Goal: Transaction & Acquisition: Purchase product/service

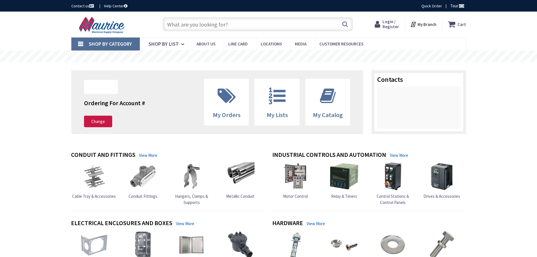
type input "[US_STATE][GEOGRAPHIC_DATA][STREET_ADDRESS][GEOGRAPHIC_DATA]"
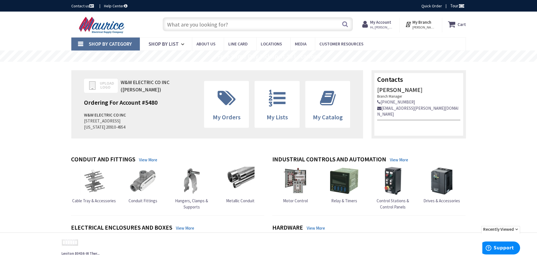
click at [247, 26] on input "text" at bounding box center [258, 24] width 190 height 14
click at [268, 21] on input "text" at bounding box center [258, 24] width 190 height 14
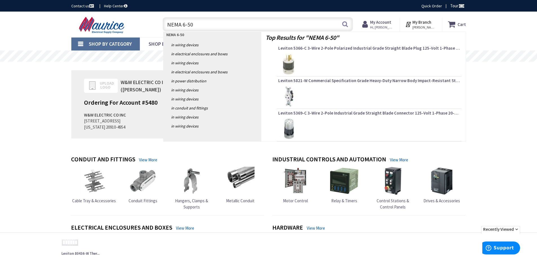
type input "NEMA 6-50C"
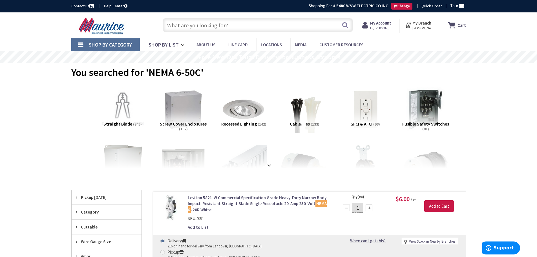
click at [250, 22] on input "text" at bounding box center [258, 25] width 190 height 14
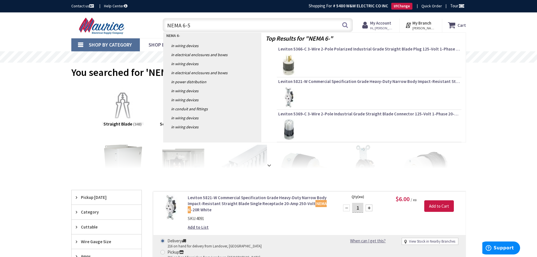
type input "NEMA 6-50"
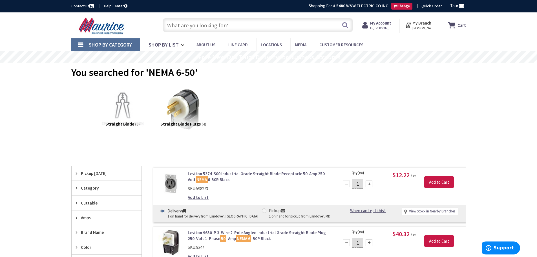
click at [232, 25] on input "text" at bounding box center [258, 25] width 190 height 14
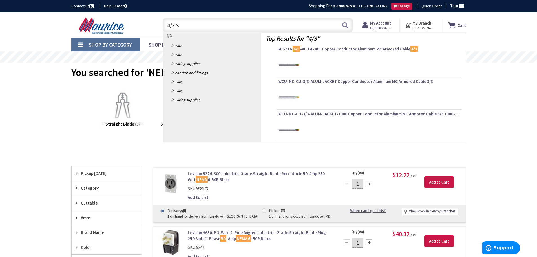
type input "4/3 SO"
